Goal: Task Accomplishment & Management: Manage account settings

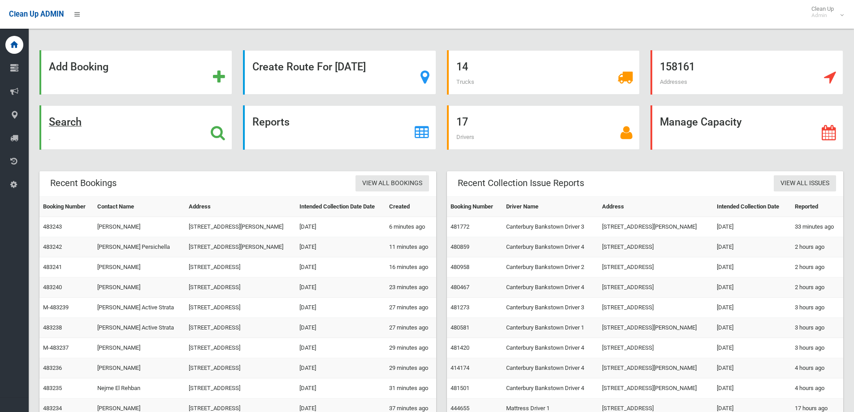
click at [62, 122] on strong "Search" at bounding box center [65, 122] width 33 height 13
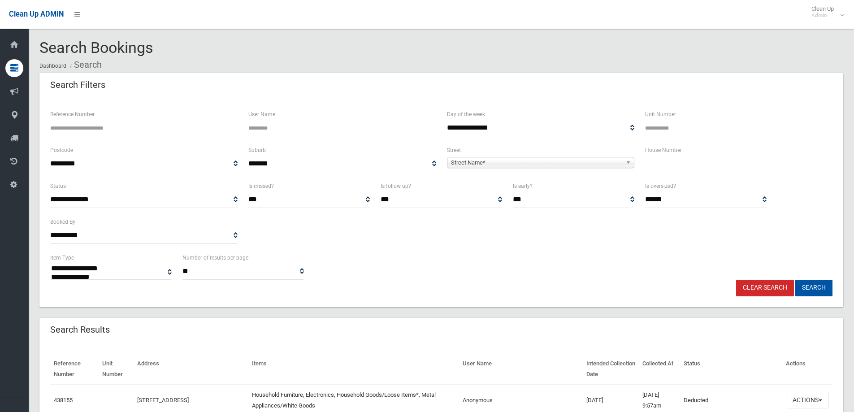
select select
click at [82, 127] on input "Reference Number" at bounding box center [143, 128] width 187 height 17
paste input "*******"
type input "*******"
click at [795, 280] on button "Search" at bounding box center [813, 288] width 37 height 17
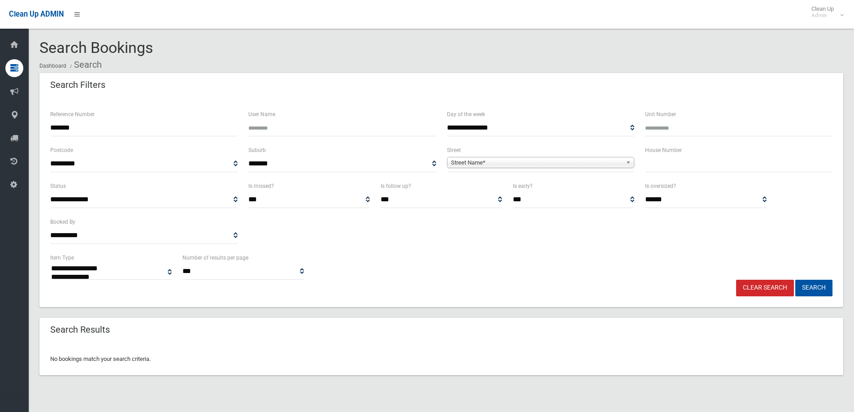
select select
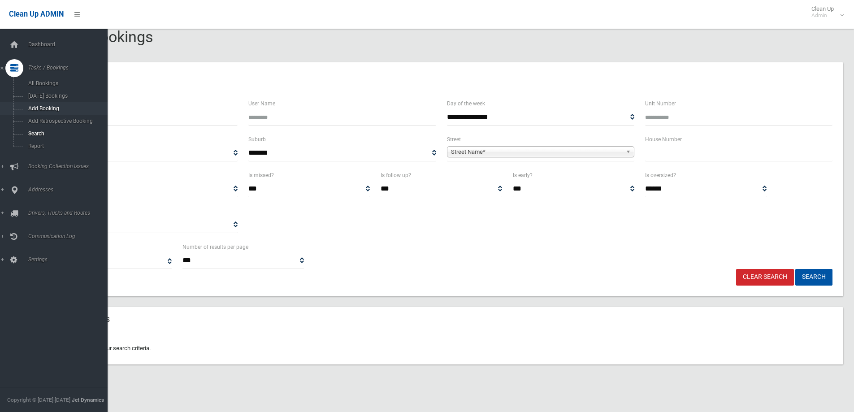
drag, startPoint x: 95, startPoint y: 115, endPoint x: 27, endPoint y: 113, distance: 67.3
click at [27, 113] on div "**********" at bounding box center [427, 206] width 854 height 412
paste input "text"
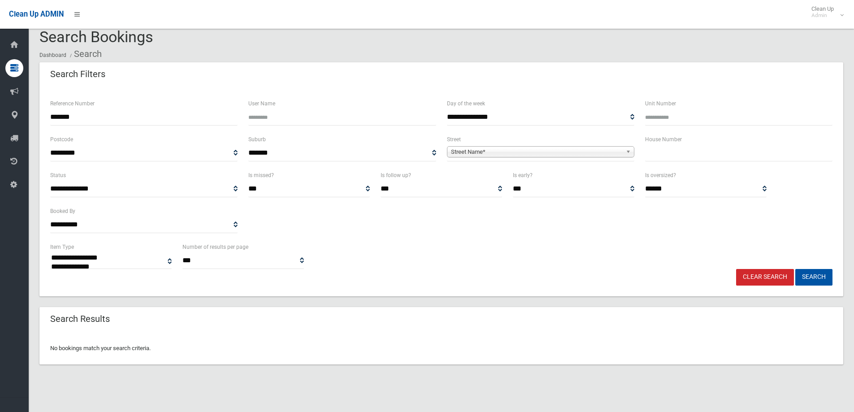
type input "******"
click at [795, 269] on button "Search" at bounding box center [813, 277] width 37 height 17
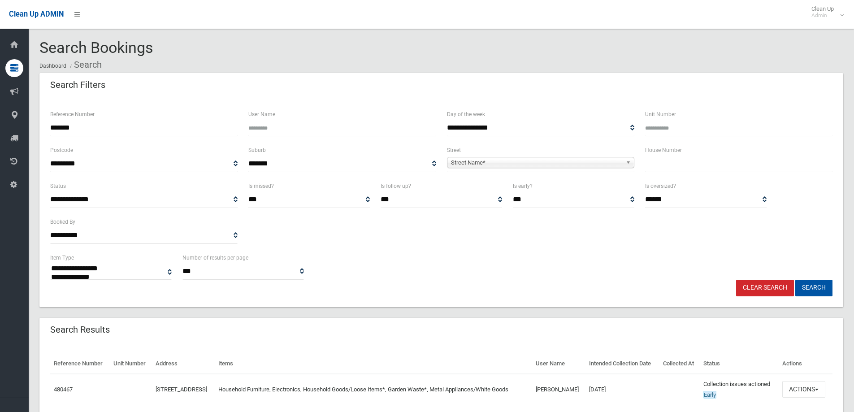
select select
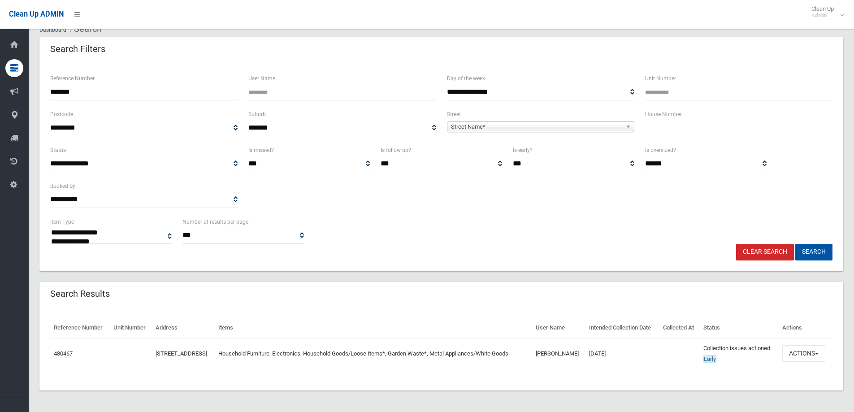
scroll to position [57, 0]
click at [799, 354] on button "Actions" at bounding box center [803, 353] width 43 height 17
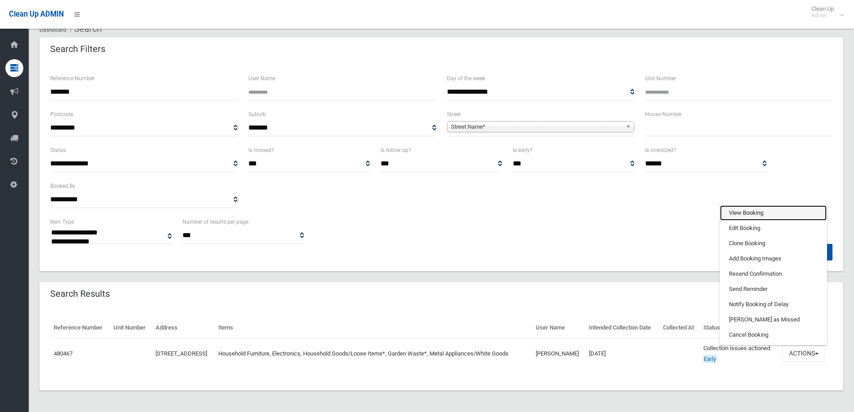
click at [740, 210] on link "View Booking" at bounding box center [773, 212] width 107 height 15
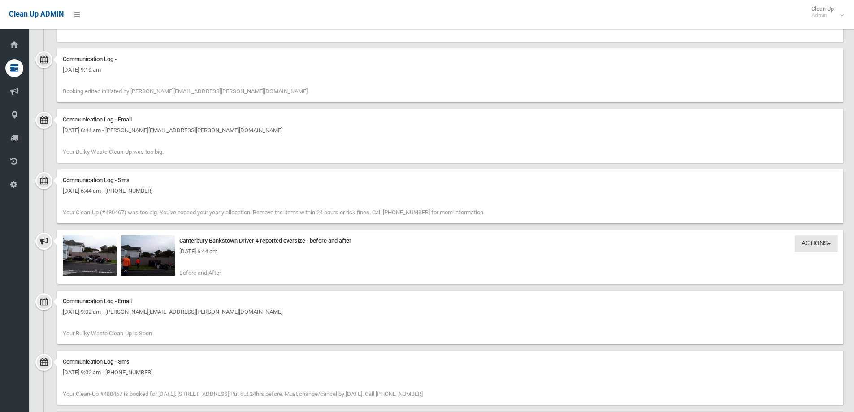
scroll to position [852, 0]
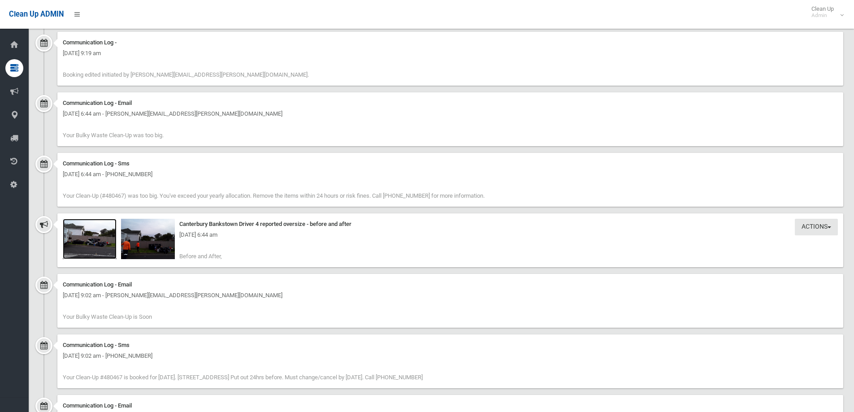
click at [75, 243] on img at bounding box center [90, 239] width 54 height 40
click at [156, 243] on img at bounding box center [148, 239] width 54 height 40
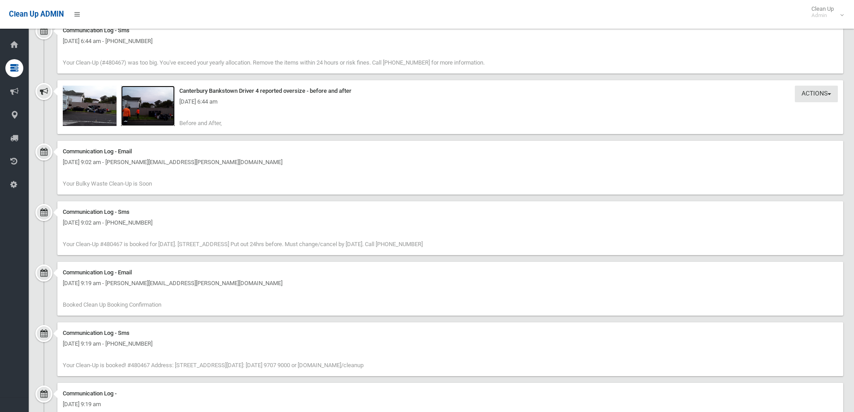
scroll to position [986, 0]
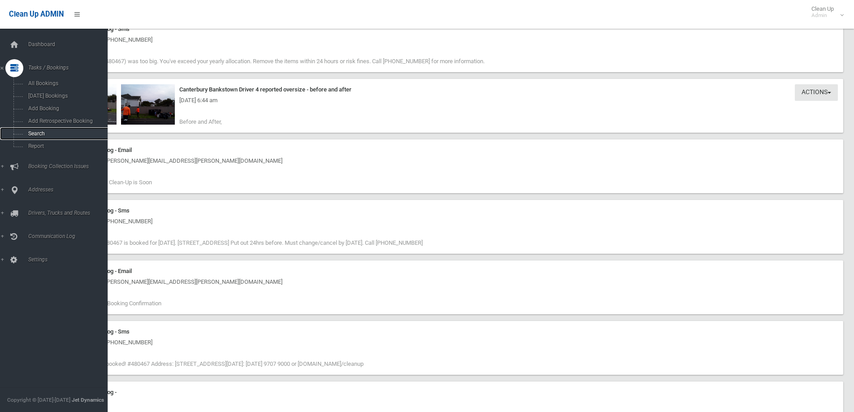
click at [37, 129] on link "Search" at bounding box center [57, 133] width 114 height 13
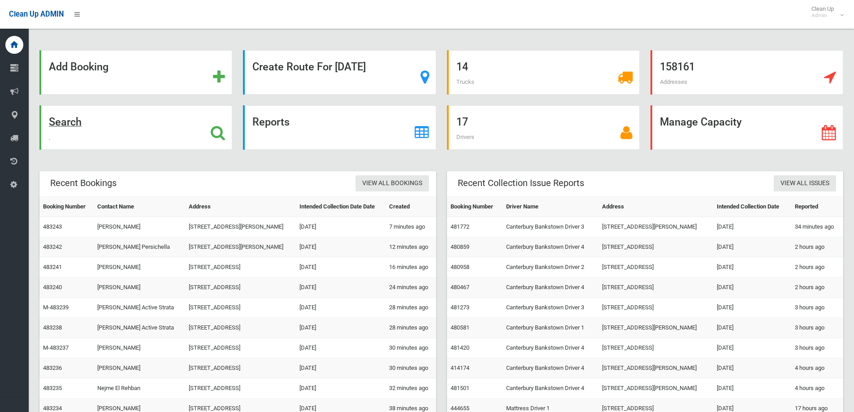
click at [69, 123] on strong "Search" at bounding box center [65, 122] width 33 height 13
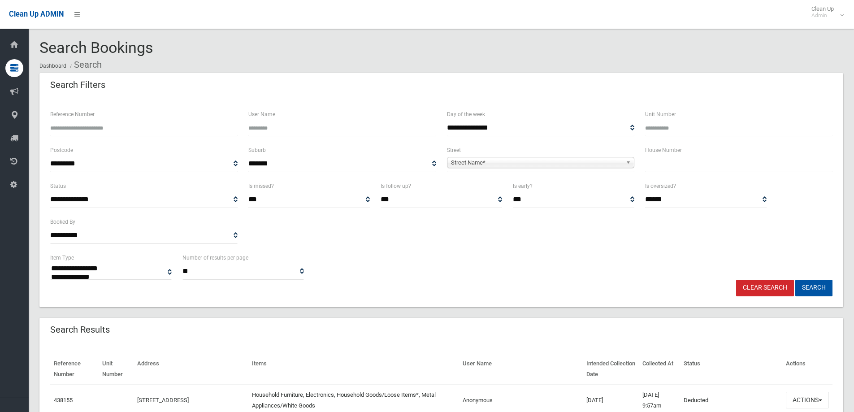
select select
click at [470, 164] on span "Street Name*" at bounding box center [536, 162] width 171 height 11
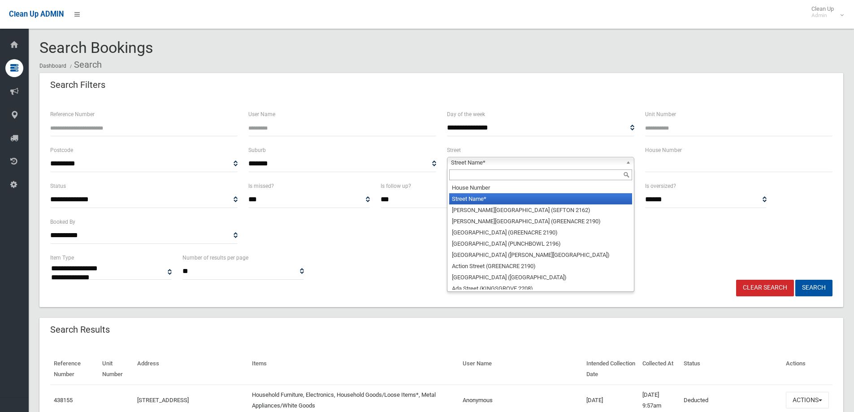
click at [459, 177] on input "text" at bounding box center [540, 174] width 183 height 11
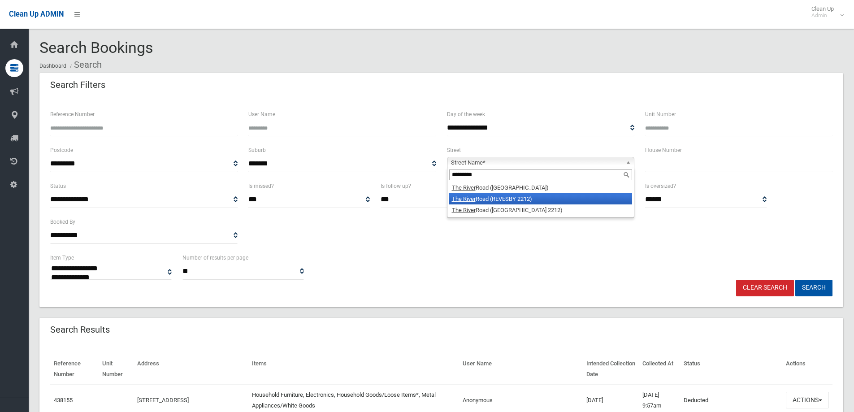
type input "*********"
click at [523, 199] on li "The River Road (REVESBY 2212)" at bounding box center [540, 198] width 183 height 11
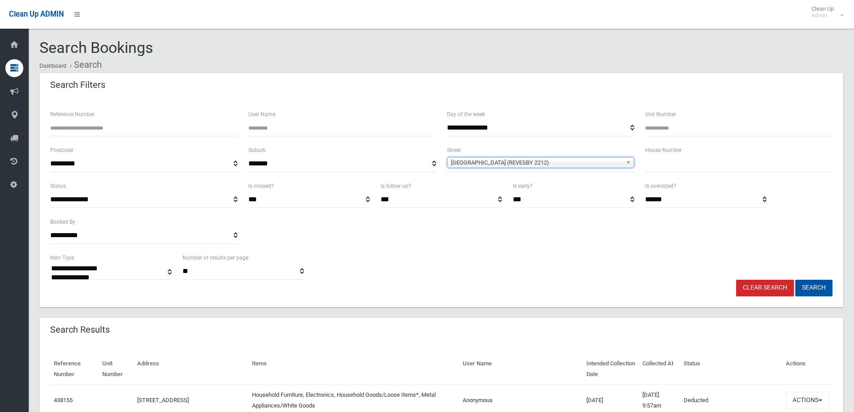
click at [658, 168] on input "text" at bounding box center [738, 164] width 187 height 17
type input "***"
click at [818, 285] on button "Search" at bounding box center [813, 288] width 37 height 17
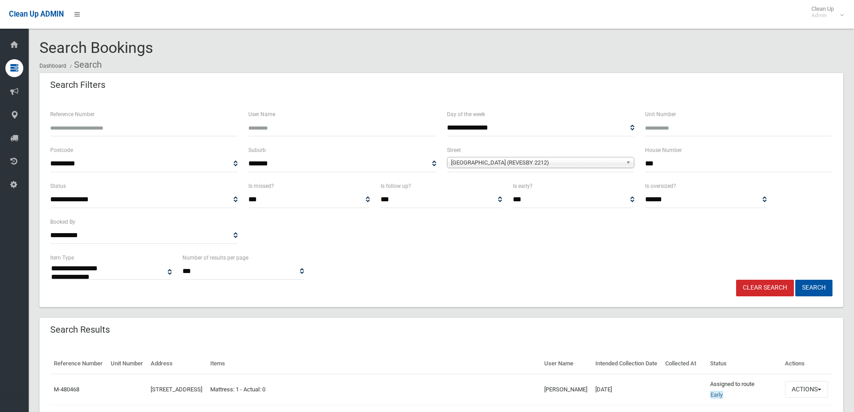
select select
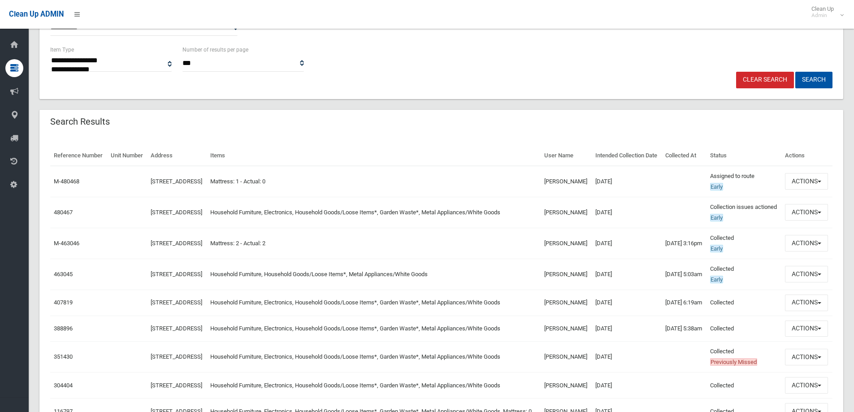
scroll to position [224, 0]
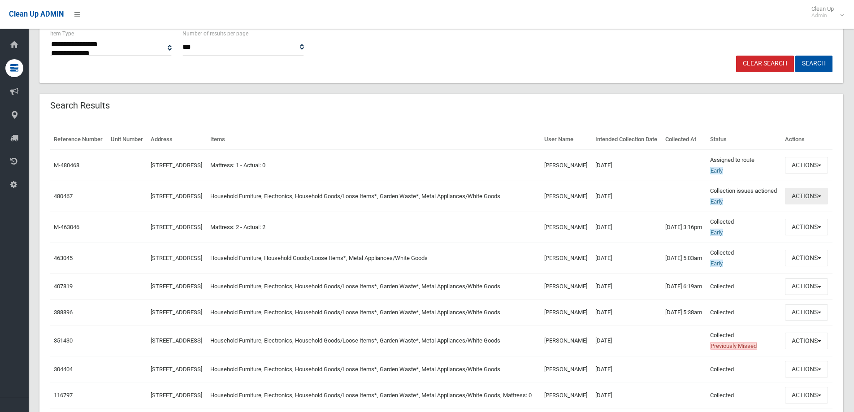
click at [816, 204] on button "Actions" at bounding box center [806, 196] width 43 height 17
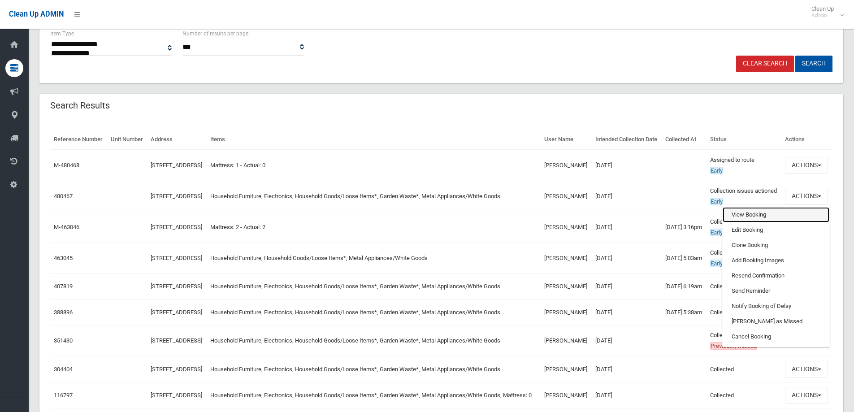
click at [756, 222] on link "View Booking" at bounding box center [776, 214] width 107 height 15
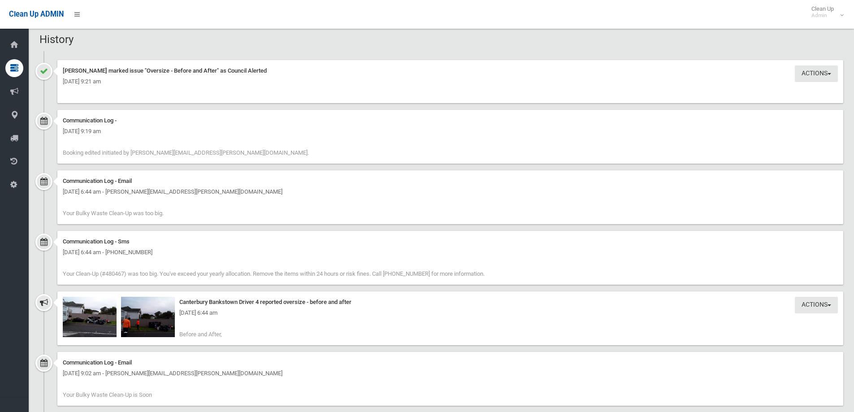
scroll to position [897, 0]
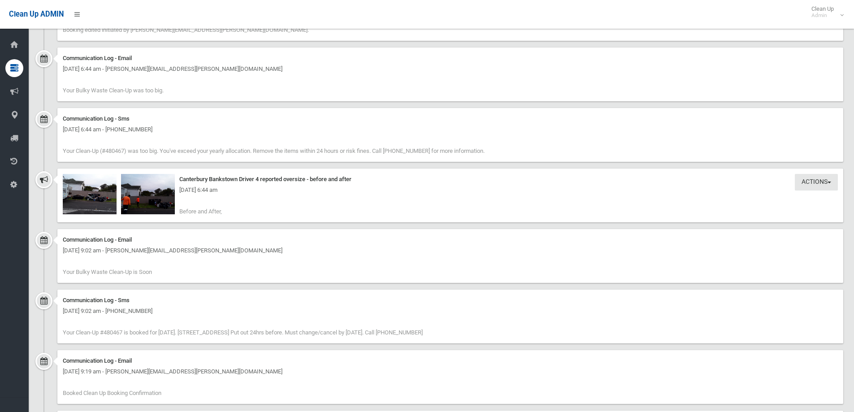
click at [95, 195] on div "[DATE] 6:44 am" at bounding box center [450, 190] width 775 height 11
click at [94, 201] on img at bounding box center [90, 194] width 54 height 40
click at [152, 188] on div "[DATE] 6:44 am" at bounding box center [450, 190] width 775 height 11
click at [148, 192] on div "Thursday 4th September 2025 - 6:44 am" at bounding box center [450, 190] width 775 height 11
click at [159, 199] on img at bounding box center [148, 194] width 54 height 40
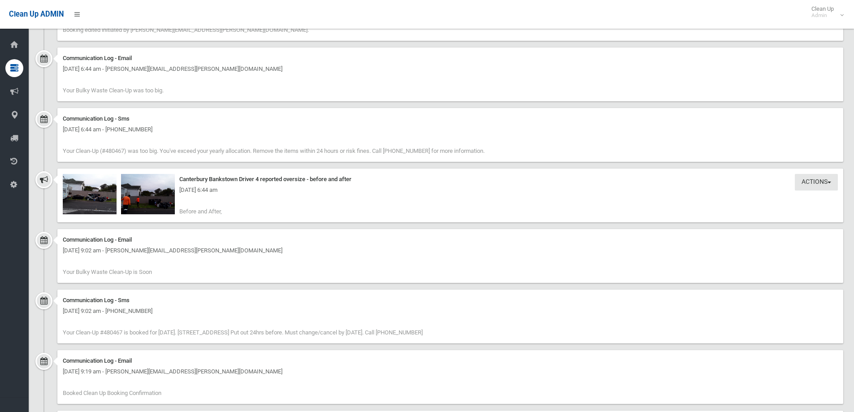
click at [137, 195] on div "[DATE] 6:44 am" at bounding box center [450, 190] width 775 height 11
click at [153, 192] on div "Thursday 4th September 2025 - 6:44 am" at bounding box center [450, 190] width 775 height 11
click at [167, 205] on img at bounding box center [148, 194] width 54 height 40
click at [166, 198] on img at bounding box center [148, 194] width 54 height 40
click at [91, 201] on img at bounding box center [90, 194] width 54 height 40
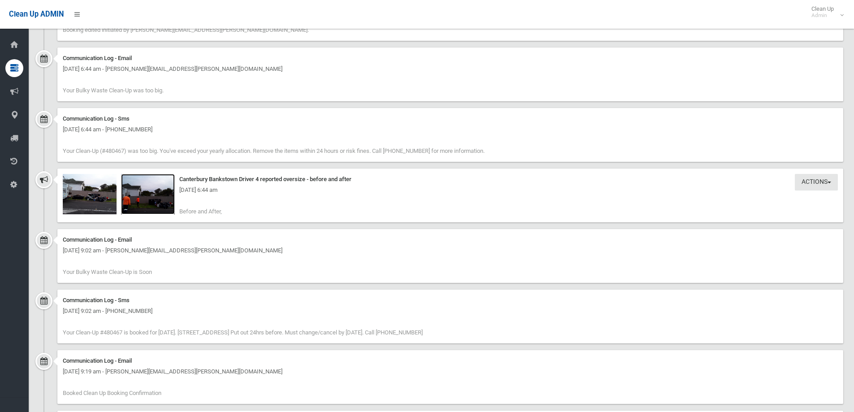
click at [142, 206] on img at bounding box center [148, 194] width 54 height 40
click at [101, 191] on div "Thursday 4th September 2025 - 6:44 am" at bounding box center [450, 190] width 775 height 11
click at [88, 197] on img at bounding box center [90, 194] width 54 height 40
click at [157, 197] on img at bounding box center [148, 194] width 54 height 40
click at [135, 201] on img at bounding box center [148, 194] width 54 height 40
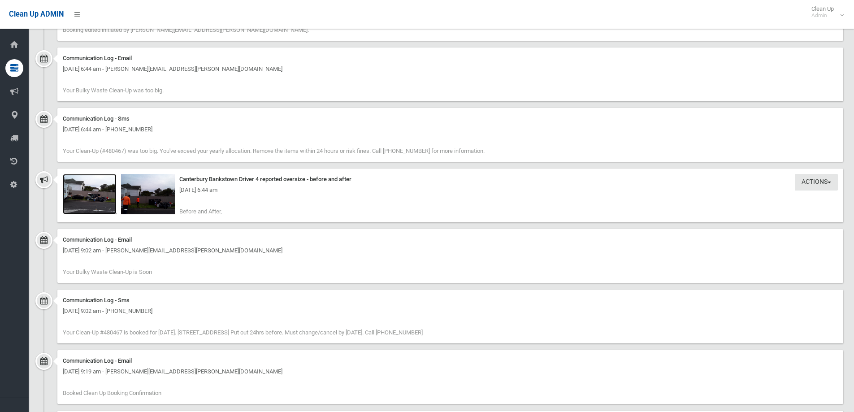
click at [90, 203] on img at bounding box center [90, 194] width 54 height 40
click at [149, 199] on img at bounding box center [148, 194] width 54 height 40
click at [150, 194] on div "Thursday 4th September 2025 - 6:44 am" at bounding box center [450, 190] width 775 height 11
click at [159, 204] on img at bounding box center [148, 194] width 54 height 40
click at [149, 208] on img at bounding box center [148, 194] width 54 height 40
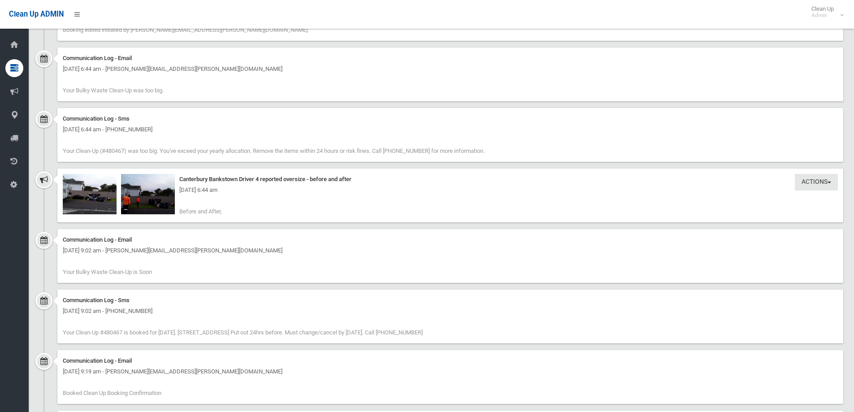
click at [163, 194] on div "Thursday 4th September 2025 - 6:44 am" at bounding box center [450, 190] width 775 height 11
click at [100, 197] on img at bounding box center [90, 194] width 54 height 40
click at [167, 200] on img at bounding box center [148, 194] width 54 height 40
click at [77, 205] on img at bounding box center [90, 194] width 54 height 40
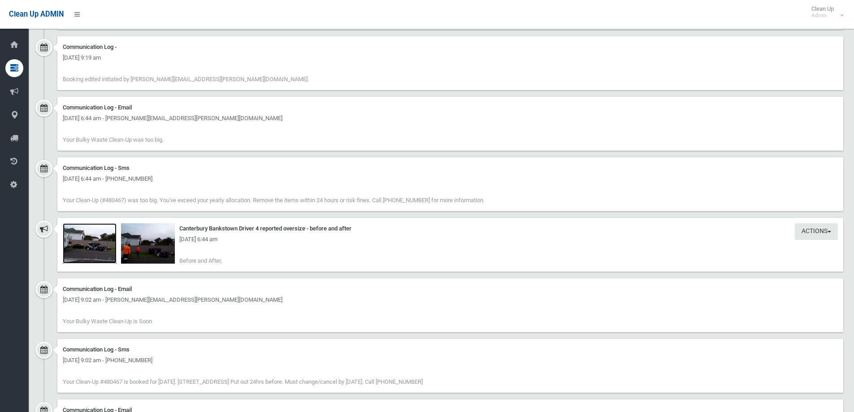
scroll to position [852, 0]
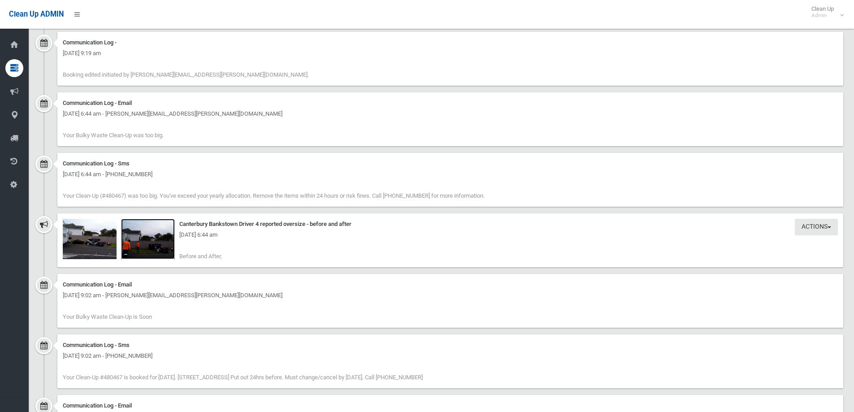
click at [153, 248] on img at bounding box center [148, 239] width 54 height 40
click at [77, 247] on img at bounding box center [90, 239] width 54 height 40
click at [154, 244] on img at bounding box center [148, 239] width 54 height 40
click at [97, 234] on div "Thursday 4th September 2025 - 6:44 am" at bounding box center [450, 235] width 775 height 11
click at [83, 245] on img at bounding box center [90, 239] width 54 height 40
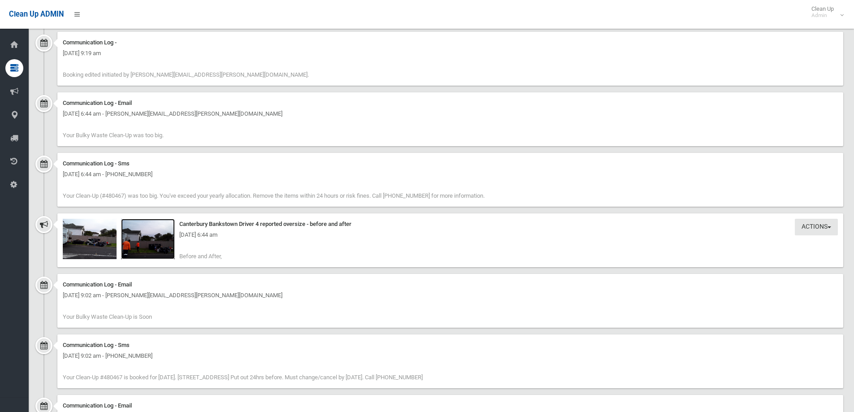
click at [144, 250] on img at bounding box center [148, 239] width 54 height 40
click at [90, 241] on img at bounding box center [90, 239] width 54 height 40
click at [98, 245] on img at bounding box center [90, 239] width 54 height 40
click at [156, 251] on img at bounding box center [148, 239] width 54 height 40
click at [83, 234] on div "Thursday 4th September 2025 - 6:44 am" at bounding box center [450, 235] width 775 height 11
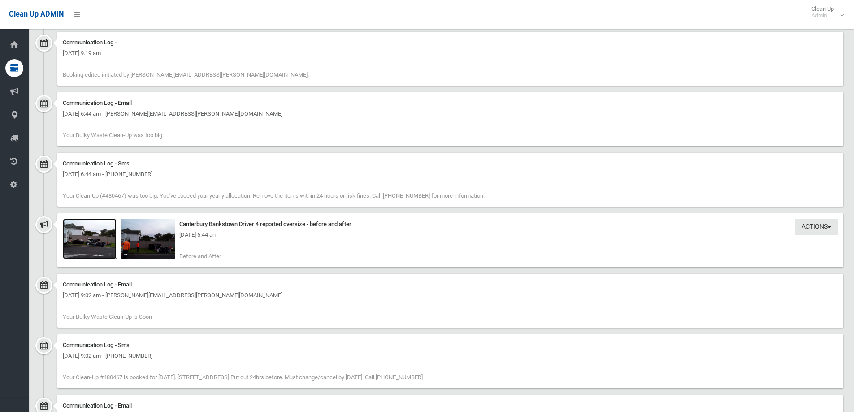
click at [81, 244] on img at bounding box center [90, 239] width 54 height 40
click at [164, 239] on div "Thursday 4th September 2025 - 6:44 am" at bounding box center [450, 235] width 775 height 11
click at [167, 242] on img at bounding box center [148, 239] width 54 height 40
click at [82, 256] on img at bounding box center [90, 239] width 54 height 40
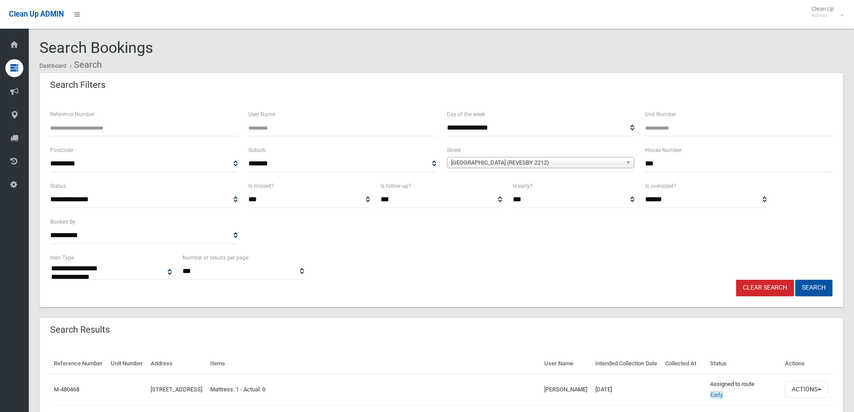
select select
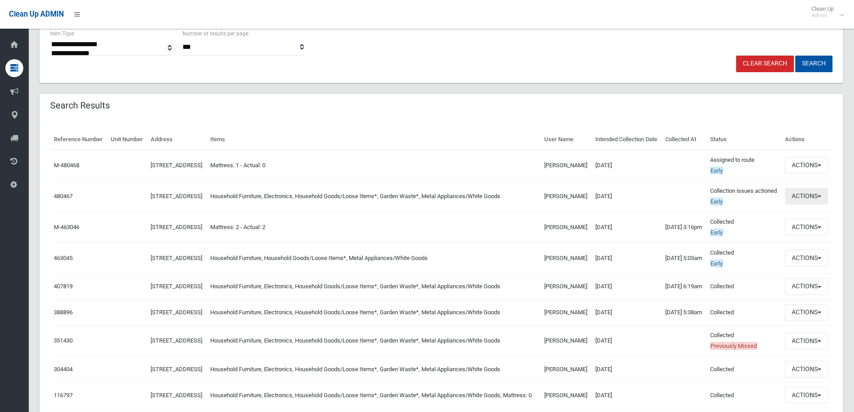
click at [812, 204] on button "Actions" at bounding box center [806, 196] width 43 height 17
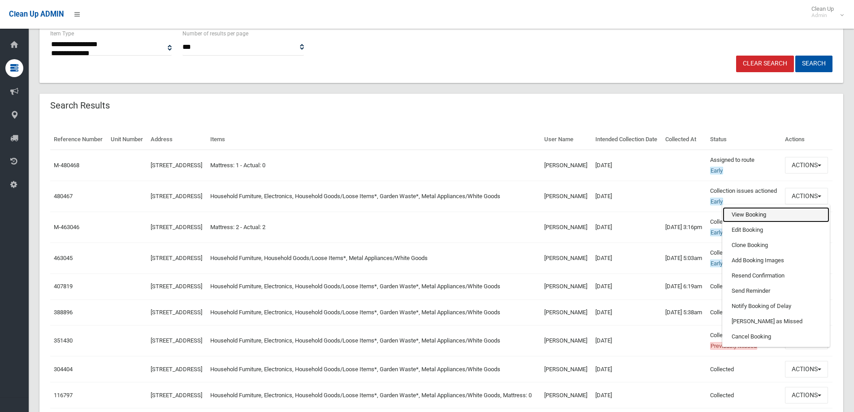
click at [749, 222] on link "View Booking" at bounding box center [776, 214] width 107 height 15
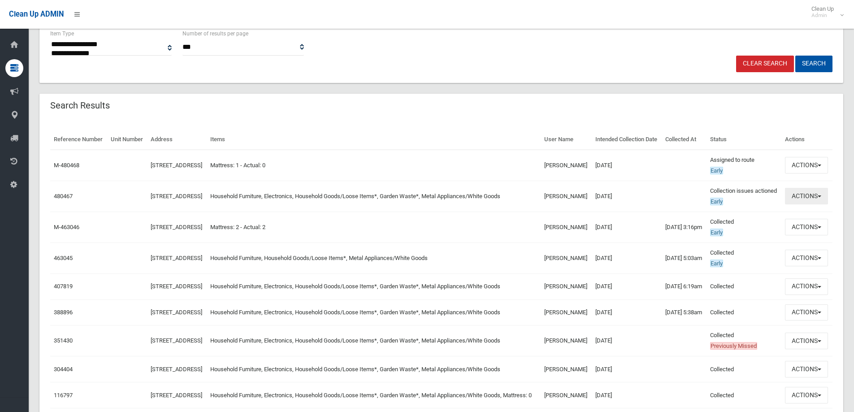
click at [821, 197] on span "button" at bounding box center [820, 196] width 4 height 2
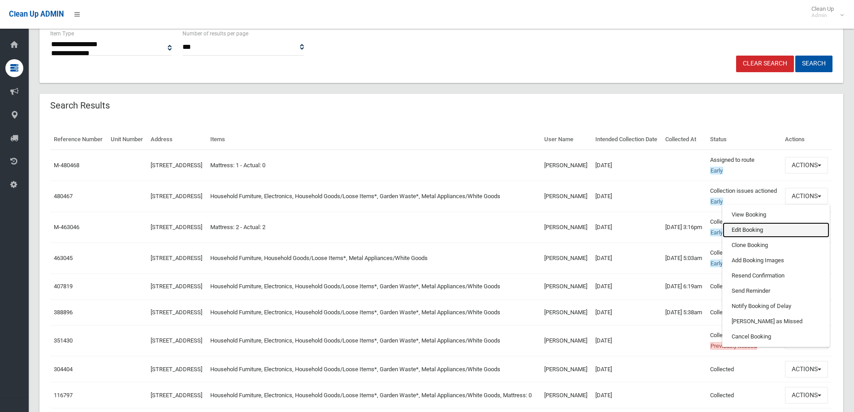
click at [749, 238] on link "Edit Booking" at bounding box center [776, 229] width 107 height 15
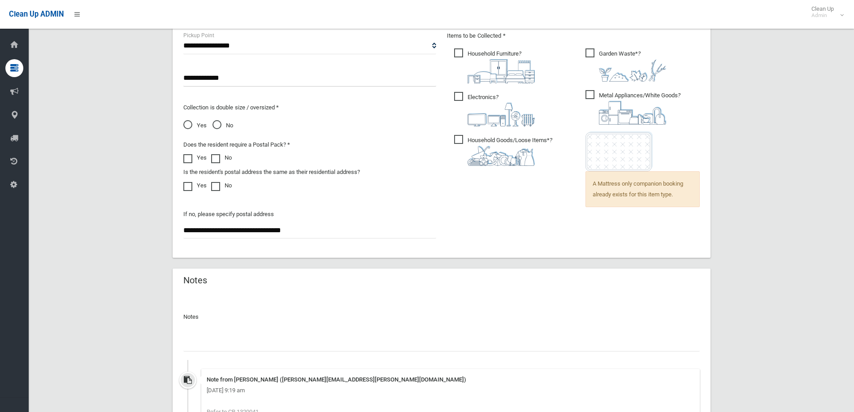
scroll to position [722, 0]
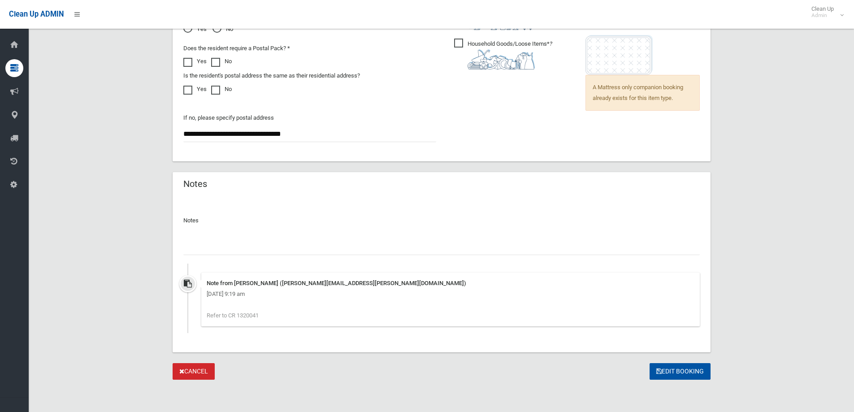
click at [214, 257] on div "Notes Note from [PERSON_NAME] ([PERSON_NAME][EMAIL_ADDRESS][PERSON_NAME][DOMAIN…" at bounding box center [441, 270] width 516 height 125
click at [208, 247] on input "text" at bounding box center [441, 246] width 516 height 17
paste input "**********"
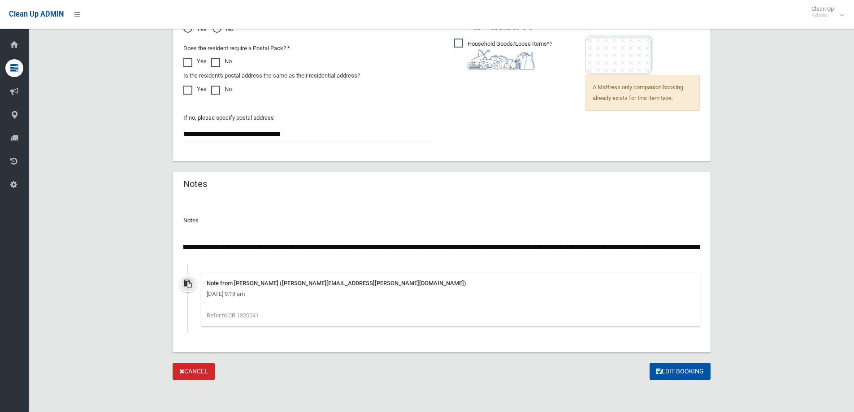
scroll to position [0, 0]
drag, startPoint x: 287, startPoint y: 248, endPoint x: 47, endPoint y: 246, distance: 240.3
type input "**********"
click at [669, 372] on button "Edit Booking" at bounding box center [680, 371] width 61 height 17
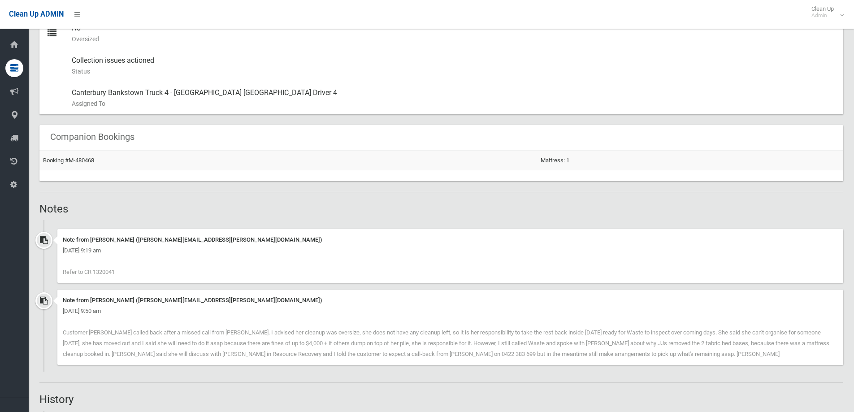
scroll to position [583, 0]
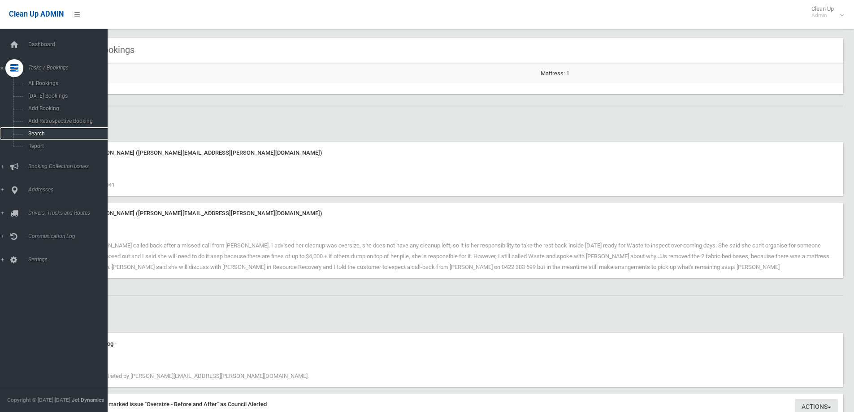
click at [38, 134] on span "Search" at bounding box center [66, 133] width 81 height 6
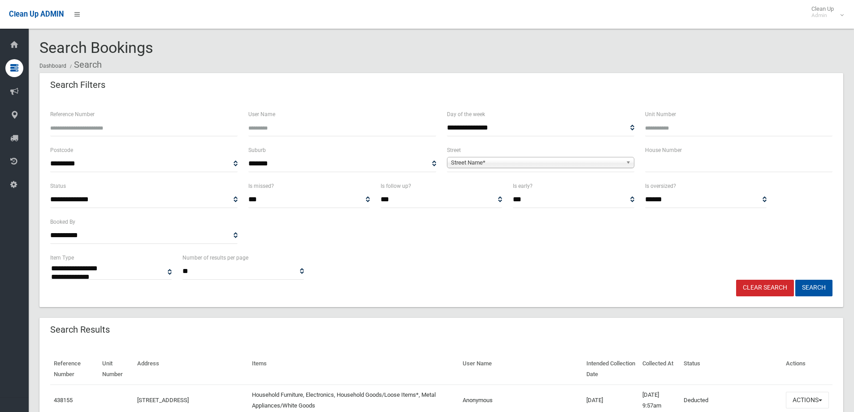
select select
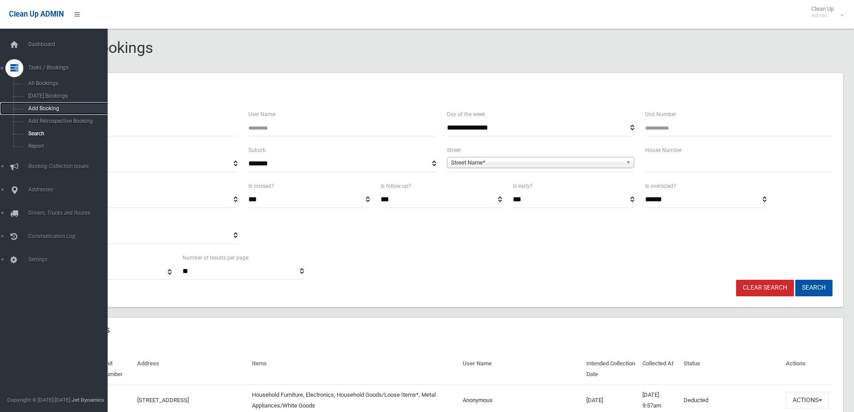
click at [35, 106] on span "Add Booking" at bounding box center [66, 108] width 81 height 6
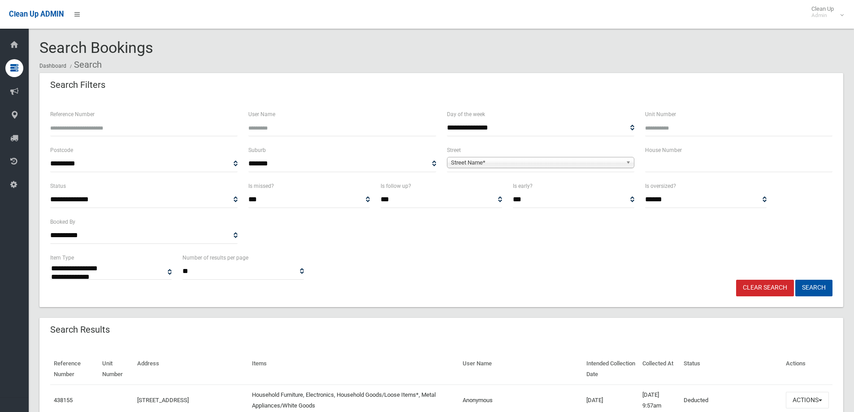
select select
click at [477, 162] on span "Street Name*" at bounding box center [536, 162] width 171 height 11
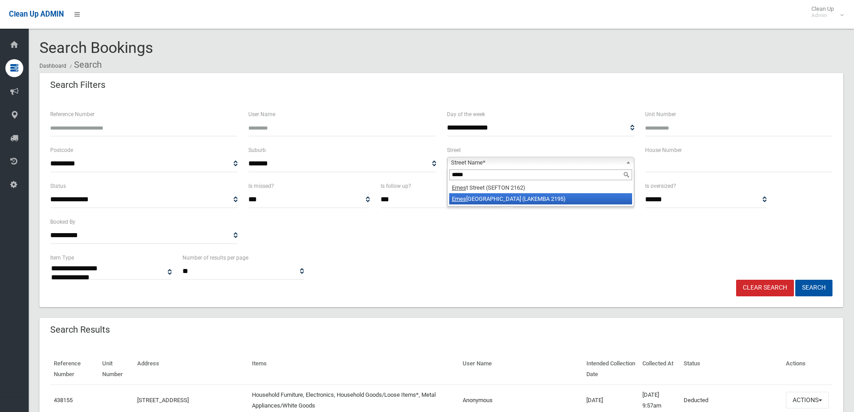
type input "*****"
click at [505, 199] on li "Ernes t Street (LAKEMBA 2195)" at bounding box center [540, 198] width 183 height 11
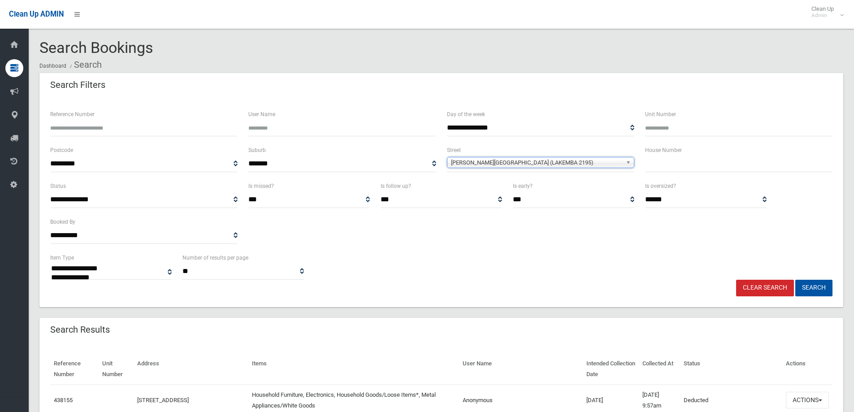
click at [684, 169] on input "text" at bounding box center [738, 164] width 187 height 17
type input "**"
click at [821, 290] on button "Search" at bounding box center [813, 288] width 37 height 17
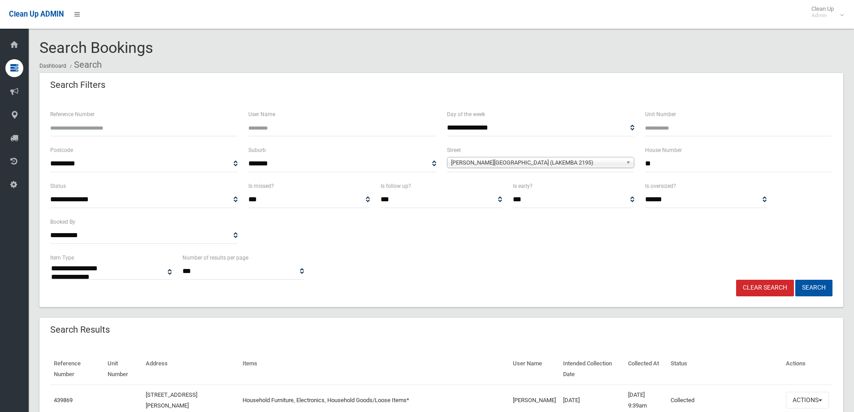
select select
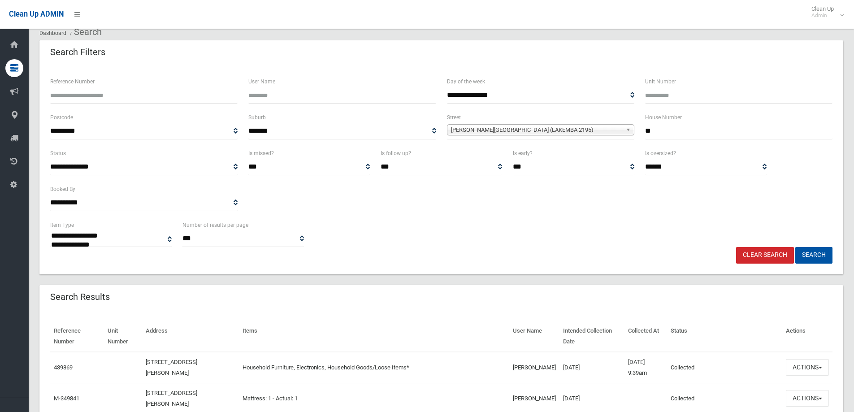
scroll to position [90, 0]
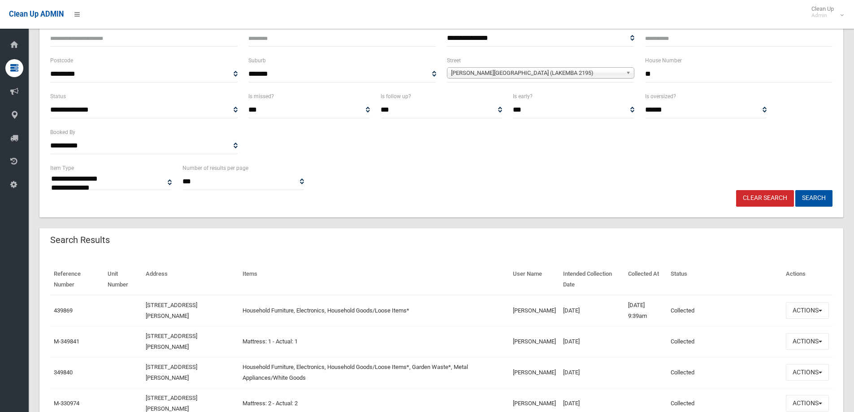
click at [670, 72] on input "**" at bounding box center [738, 74] width 187 height 17
type input "*"
click at [824, 195] on button "Search" at bounding box center [813, 198] width 37 height 17
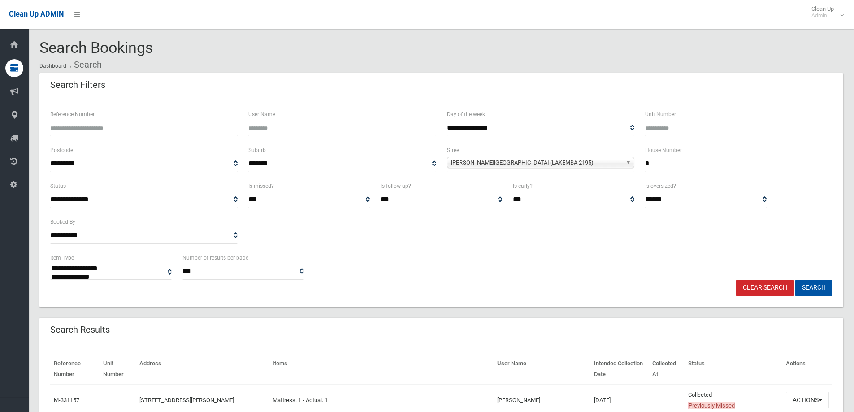
select select
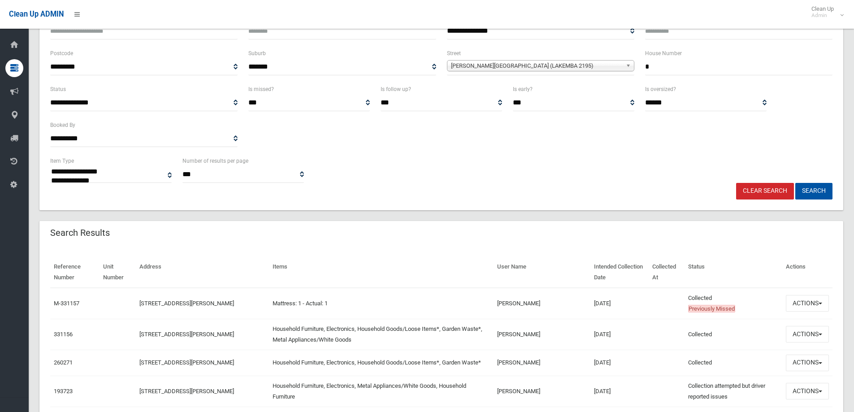
scroll to position [45, 0]
